Goal: Task Accomplishment & Management: Manage account settings

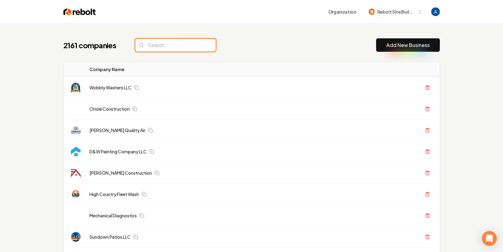
click at [149, 46] on input "search" at bounding box center [175, 45] width 81 height 13
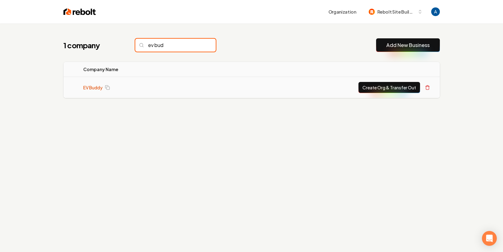
type input "ev bud"
click at [96, 87] on link "EV Buddy" at bounding box center [92, 88] width 19 height 6
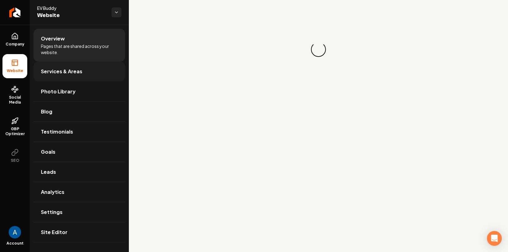
click at [72, 77] on link "Services & Areas" at bounding box center [79, 72] width 92 height 20
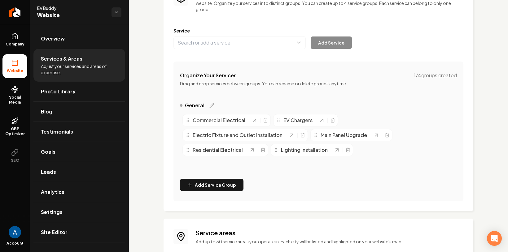
scroll to position [140, 0]
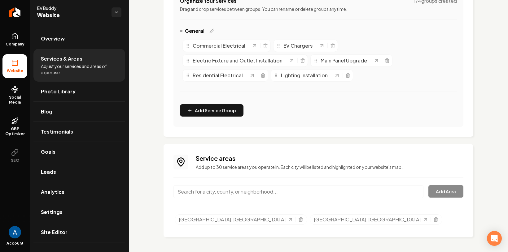
click at [252, 189] on input "Main content area" at bounding box center [298, 191] width 250 height 13
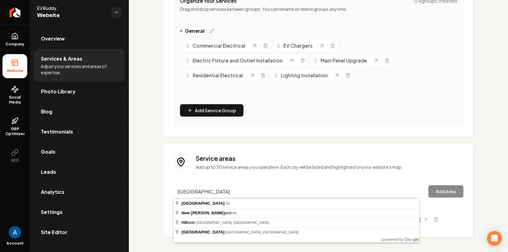
type input "[GEOGRAPHIC_DATA], [GEOGRAPHIC_DATA]"
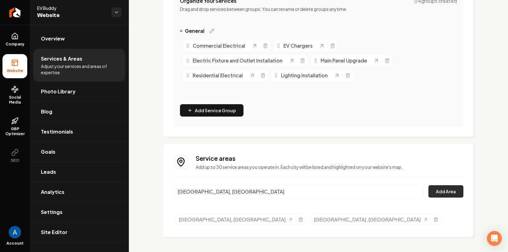
click at [434, 196] on button "Add Area" at bounding box center [445, 191] width 35 height 12
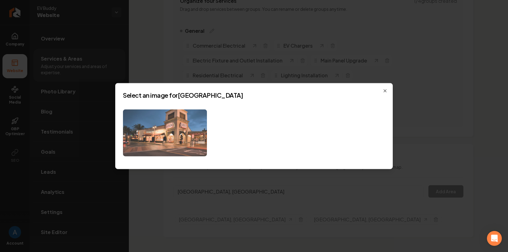
click at [185, 144] on img at bounding box center [165, 132] width 84 height 47
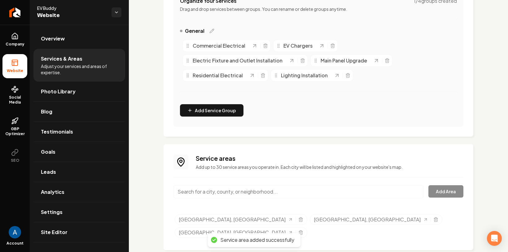
click at [227, 191] on input "Main content area" at bounding box center [298, 191] width 250 height 13
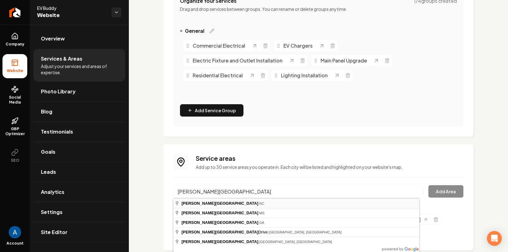
type input "[GEOGRAPHIC_DATA], [GEOGRAPHIC_DATA]"
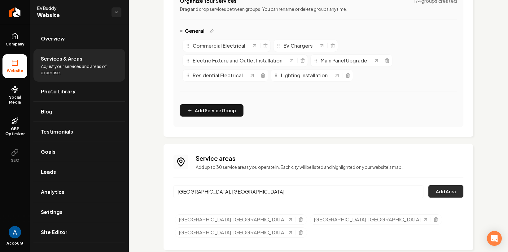
click at [437, 190] on button "Add Area" at bounding box center [445, 191] width 35 height 12
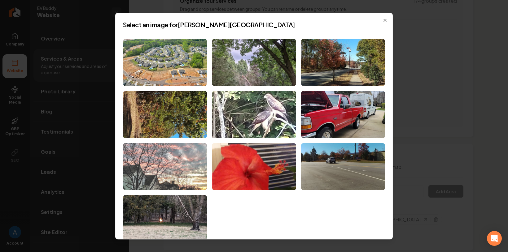
click at [174, 161] on img at bounding box center [165, 166] width 84 height 47
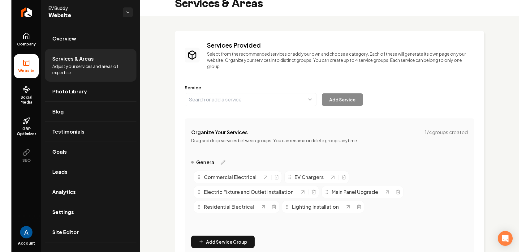
scroll to position [0, 0]
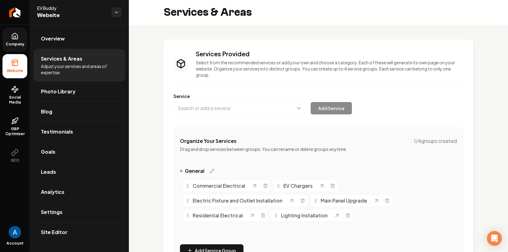
click at [8, 40] on link "Company" at bounding box center [14, 40] width 25 height 24
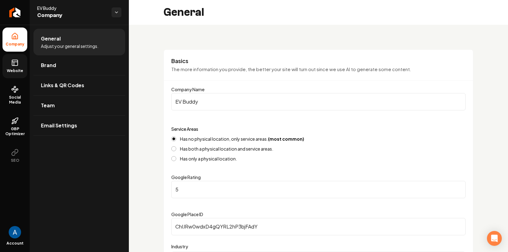
click at [13, 64] on icon at bounding box center [14, 62] width 7 height 7
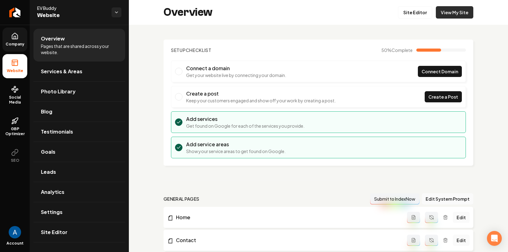
click at [455, 15] on link "View My Site" at bounding box center [454, 12] width 37 height 12
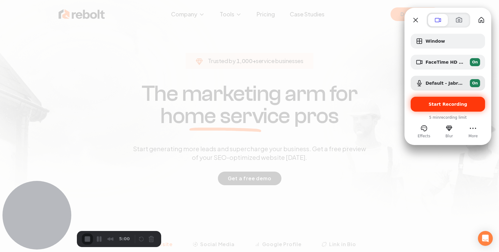
click at [435, 102] on span "Start Recording" at bounding box center [447, 104] width 39 height 5
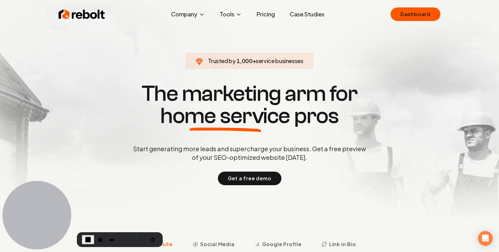
click at [307, 13] on link "Case Studies" at bounding box center [307, 14] width 45 height 12
